Goal: Check status: Check status

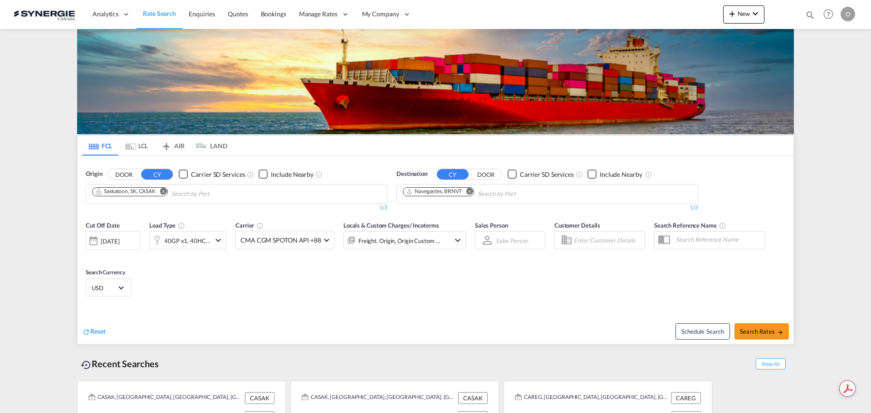
click at [812, 14] on md-icon "icon-magnify" at bounding box center [810, 15] width 10 height 10
click at [703, 17] on input at bounding box center [741, 15] width 113 height 16
click at [681, 18] on select "Bookings Quotes Enquiries" at bounding box center [665, 15] width 43 height 16
select select "Quotes"
click at [644, 7] on select "Bookings Quotes Enquiries" at bounding box center [665, 15] width 43 height 16
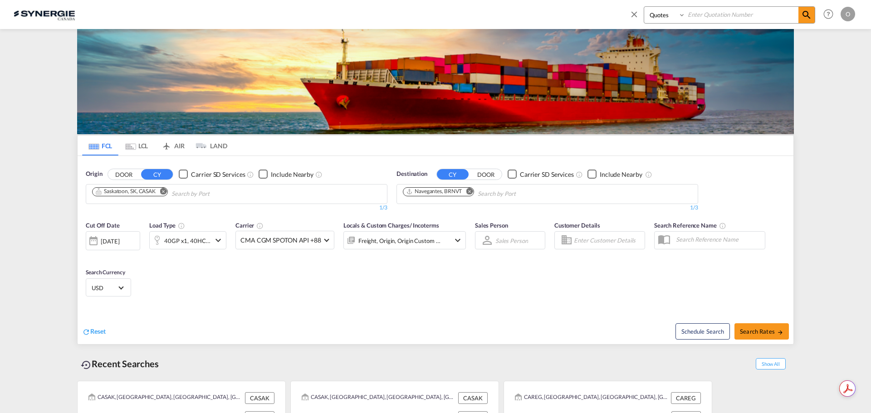
click at [711, 13] on input at bounding box center [741, 15] width 113 height 16
paste input "SYC000013628-A"
type input "SYC000013628-A"
click at [804, 22] on span at bounding box center [806, 15] width 16 height 16
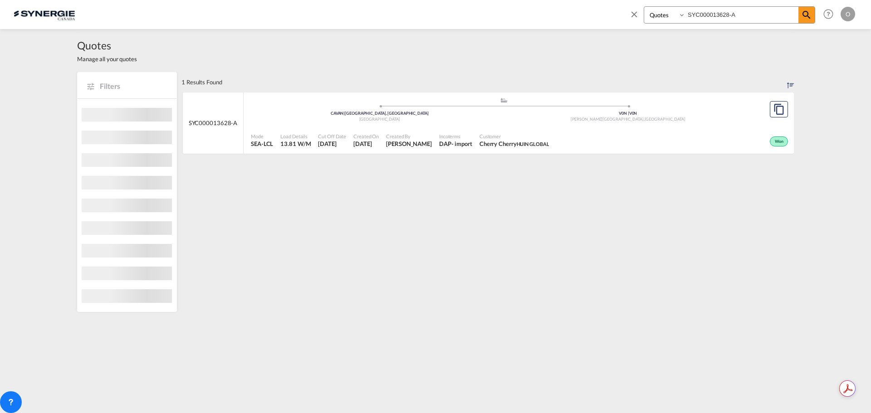
click at [650, 142] on div "Won" at bounding box center [671, 140] width 238 height 23
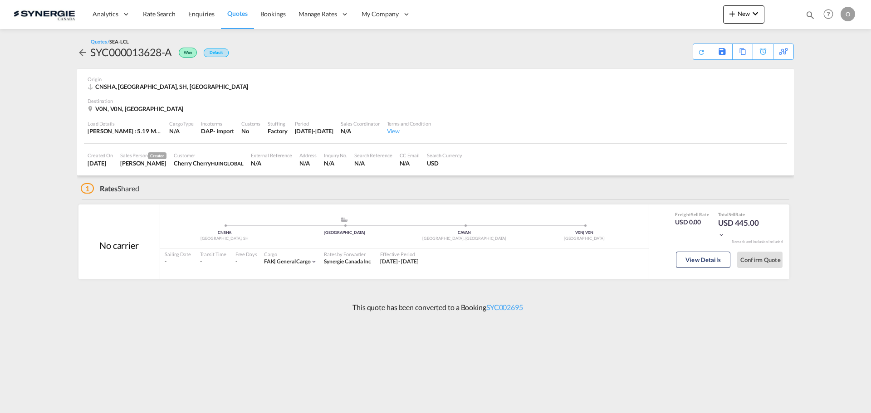
click at [642, 262] on div "Sailing Date - Transit Time - Free Days View - Cargo FAK | general cargo Rates …" at bounding box center [404, 258] width 488 height 19
click at [700, 266] on button "View Details" at bounding box center [703, 260] width 54 height 16
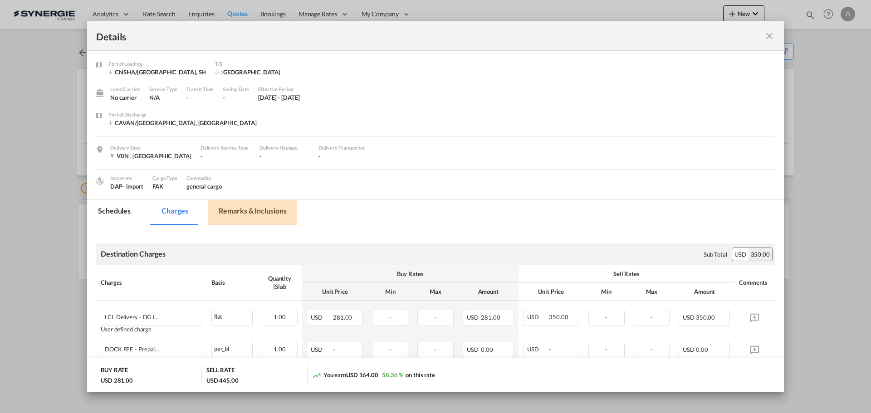
click at [265, 209] on md-tab-item "Remarks & Inclusions" at bounding box center [252, 212] width 89 height 25
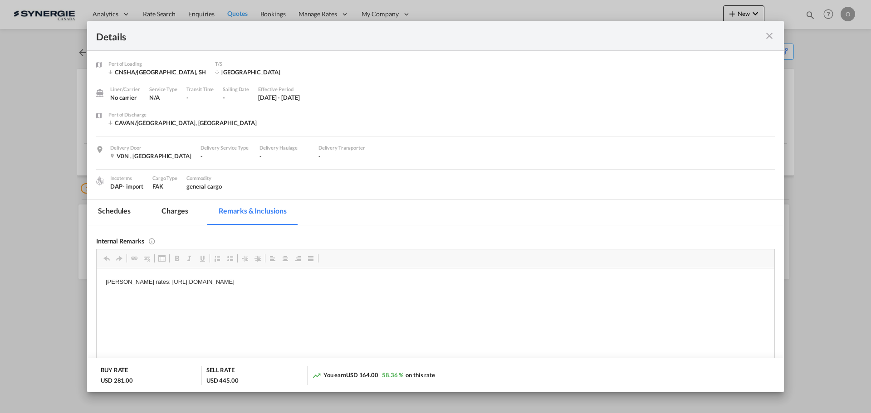
drag, startPoint x: 386, startPoint y: 280, endPoint x: 135, endPoint y: 283, distance: 251.7
drag, startPoint x: 768, startPoint y: 34, endPoint x: 775, endPoint y: 8, distance: 27.5
click at [768, 34] on md-icon "icon-close fg-AAA8AD m-0 cursor" at bounding box center [769, 35] width 11 height 11
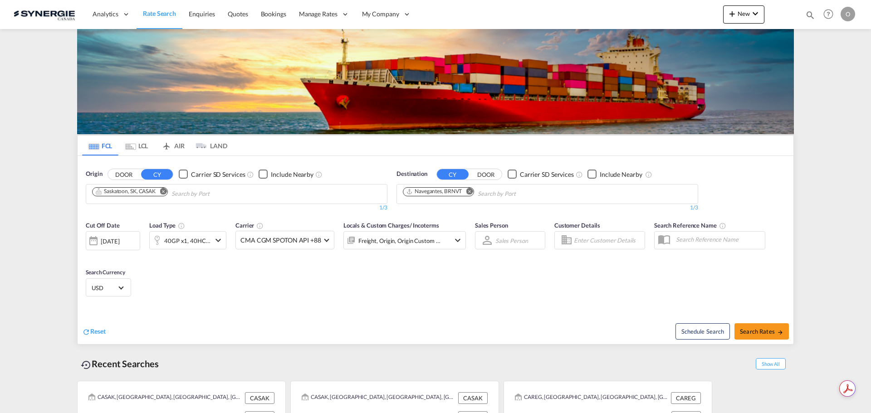
click at [810, 15] on md-icon "icon-magnify" at bounding box center [810, 15] width 10 height 10
click at [656, 19] on select "Bookings Quotes Enquiries" at bounding box center [665, 15] width 43 height 16
select select "Quotes"
click at [644, 7] on select "Bookings Quotes Enquiries" at bounding box center [665, 15] width 43 height 16
click at [713, 13] on input at bounding box center [741, 15] width 113 height 16
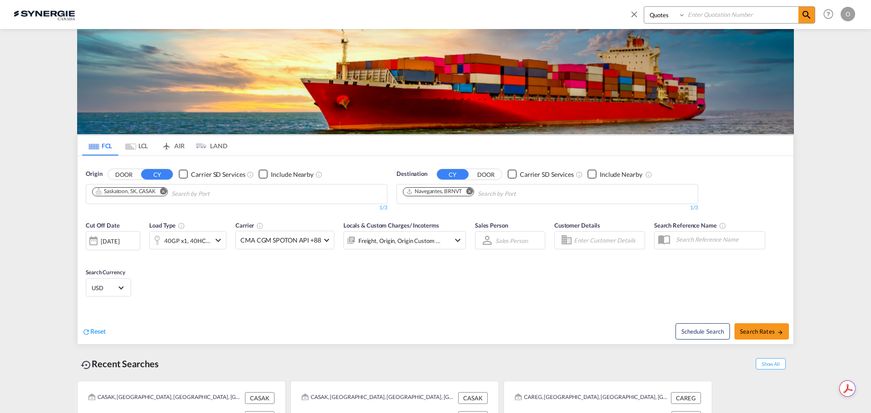
paste input "SYC000013557"
type input "SYC000013557"
click at [804, 16] on md-icon "icon-magnify" at bounding box center [806, 15] width 11 height 11
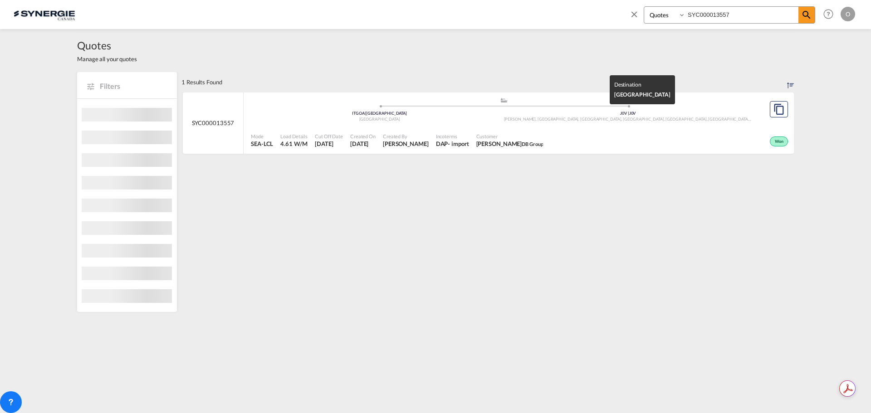
click at [699, 128] on div "Mode SEA-LCL Load Details 4.61 W/M Cut Off Date 25 Jul 2025 Created On 25 Jul 2…" at bounding box center [519, 140] width 550 height 27
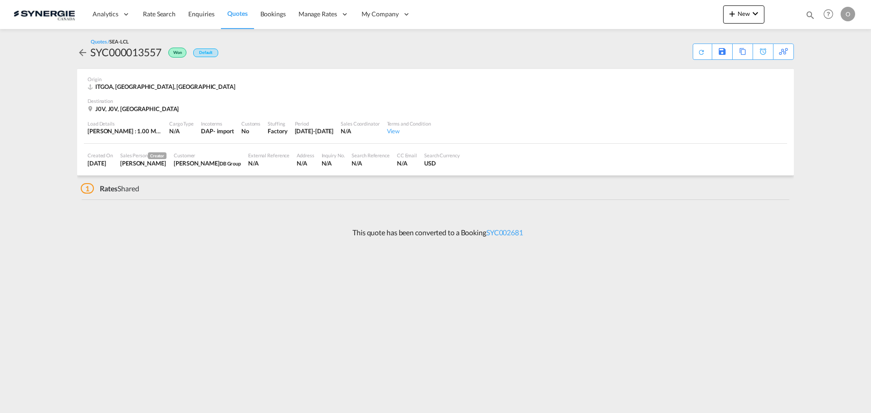
click at [633, 124] on div "Load Details Gross Wt : 1.00 MT | Volumetric Wt : 4.61 CBM | Chargeable Wt : 4.…" at bounding box center [435, 128] width 703 height 31
click at [218, 106] on div "J0V, J0V, Canada" at bounding box center [436, 109] width 696 height 8
click at [123, 188] on div "1 Rates Shared" at bounding box center [110, 189] width 59 height 10
click at [0, 0] on div "Download Quote" at bounding box center [0, 0] width 0 height 0
click at [108, 192] on span "Rates" at bounding box center [109, 188] width 18 height 9
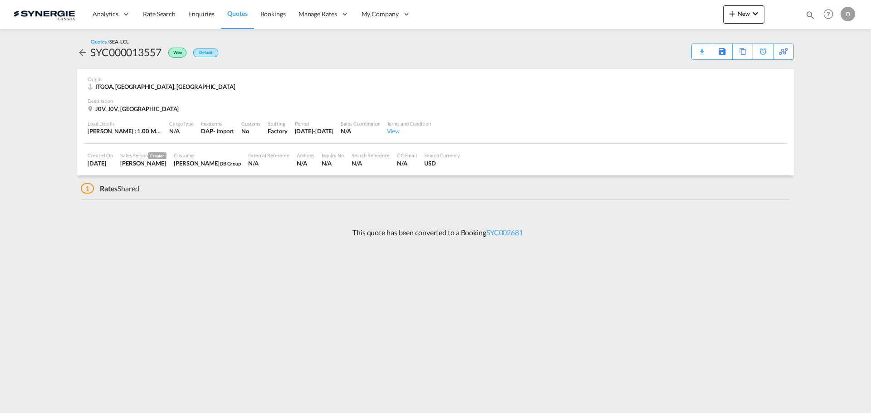
click at [88, 189] on span "1" at bounding box center [87, 188] width 13 height 10
click at [418, 133] on div "View" at bounding box center [409, 131] width 44 height 8
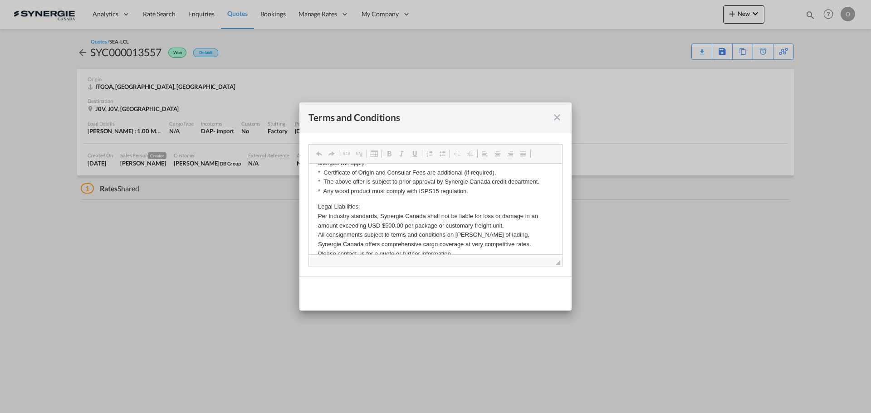
scroll to position [309, 0]
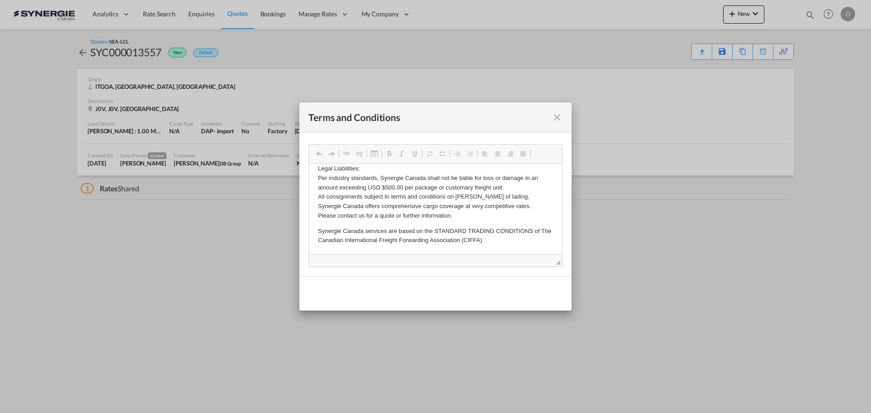
click at [559, 117] on md-icon "icon-close fg-AAA8AD cursor" at bounding box center [557, 117] width 11 height 11
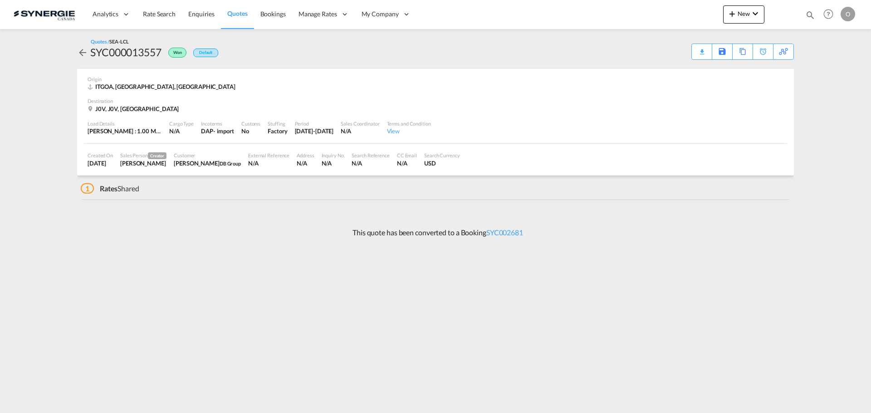
click at [88, 191] on span "1" at bounding box center [87, 188] width 13 height 10
drag, startPoint x: 244, startPoint y: 164, endPoint x: 476, endPoint y: 170, distance: 232.8
click at [476, 170] on div "Created On 25 Jul 2025 Sales Person Creator Pablo Gomez Saldarriaga Customer Ni…" at bounding box center [435, 160] width 703 height 32
click at [464, 170] on div "Search Currency USD" at bounding box center [441, 159] width 43 height 23
click at [118, 56] on div "SYC000013557" at bounding box center [125, 52] width 71 height 15
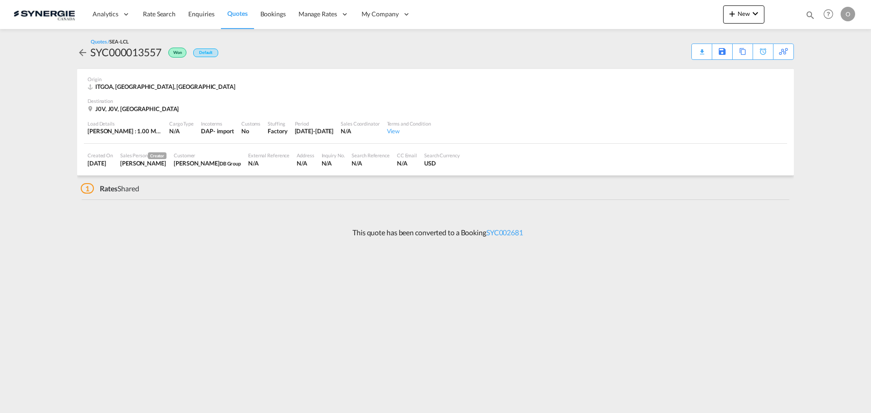
click at [81, 51] on md-icon "icon-arrow-left" at bounding box center [82, 52] width 11 height 11
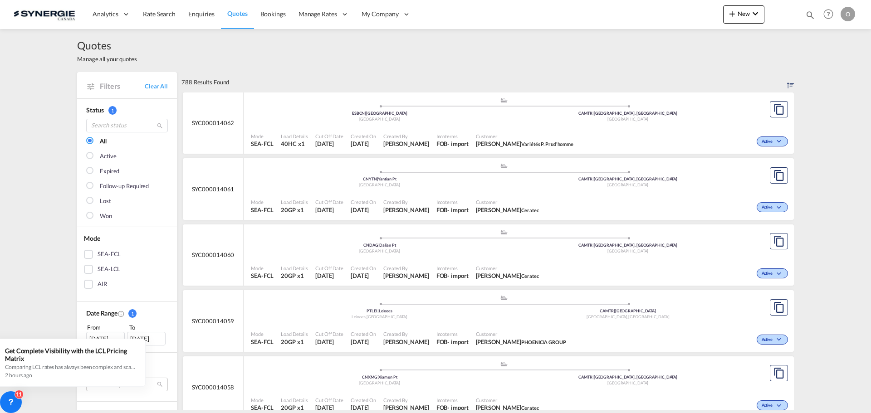
click at [816, 10] on div "Bookings Quotes Enquiries Help Resources Product Release O My Profile Logout" at bounding box center [829, 14] width 58 height 28
click at [814, 12] on md-icon "icon-magnify" at bounding box center [810, 15] width 10 height 10
click at [682, 15] on select "Bookings Quotes Enquiries" at bounding box center [665, 15] width 43 height 16
select select "Quotes"
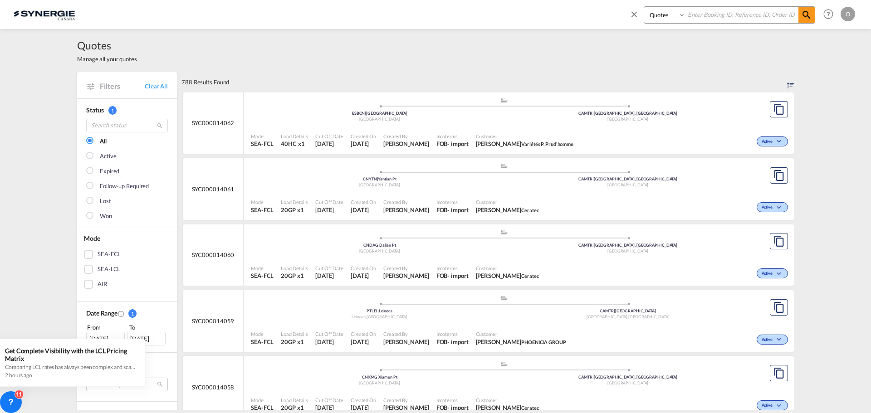
click at [644, 7] on select "Bookings Quotes Enquiries" at bounding box center [665, 15] width 43 height 16
click at [709, 20] on input at bounding box center [741, 15] width 113 height 16
paste input "SYC000013557"
type input "SYC000013557"
click at [808, 16] on md-icon "icon-magnify" at bounding box center [806, 15] width 11 height 11
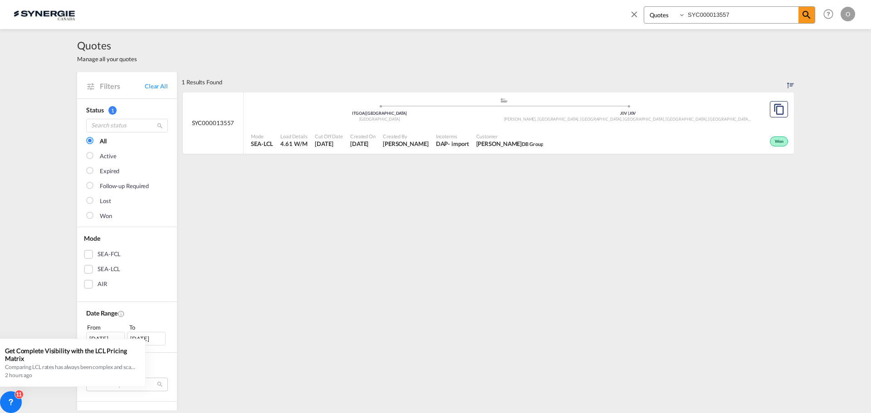
click at [779, 142] on span "Won" at bounding box center [780, 142] width 11 height 6
